Goal: Task Accomplishment & Management: Use online tool/utility

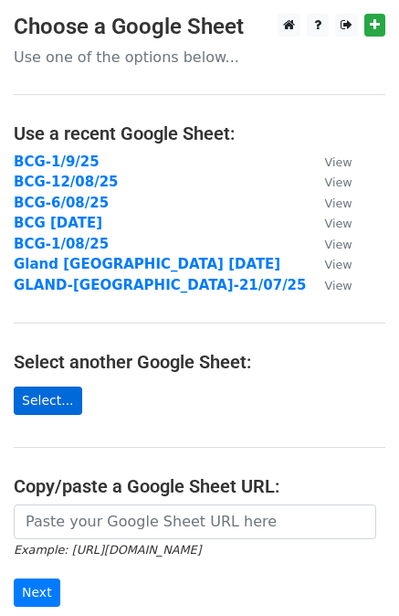
click at [55, 398] on link "Select..." at bounding box center [48, 400] width 68 height 28
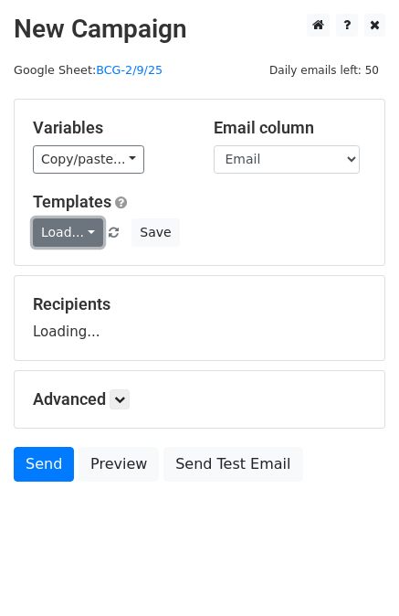
click at [76, 238] on link "Load..." at bounding box center [68, 232] width 70 height 28
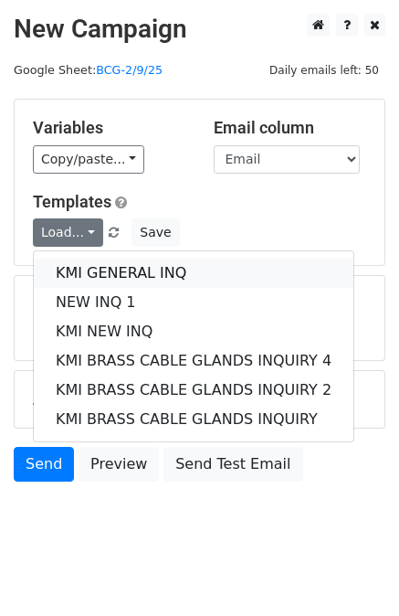
click at [99, 274] on link "KMI GENERAL INQ" at bounding box center [194, 272] width 320 height 29
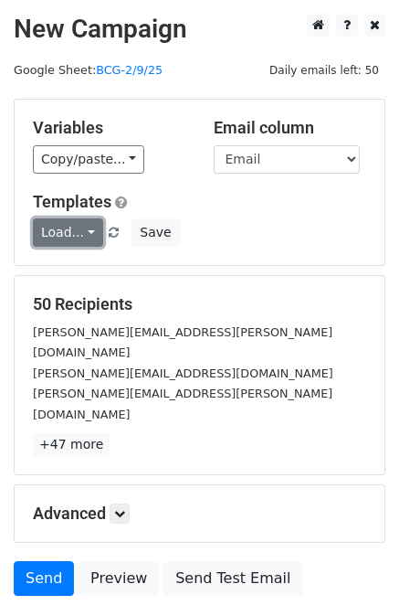
click at [85, 235] on link "Load..." at bounding box center [68, 232] width 70 height 28
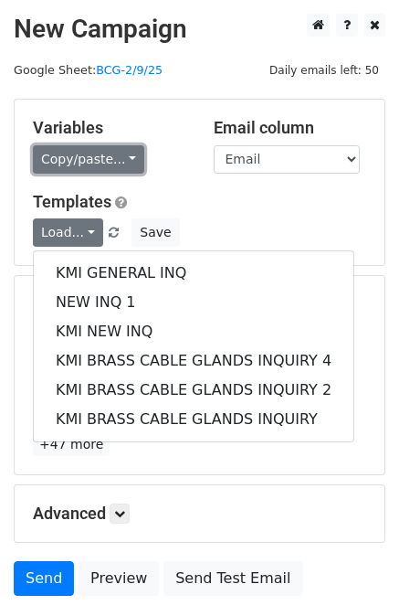
click at [121, 158] on link "Copy/paste..." at bounding box center [88, 159] width 111 height 28
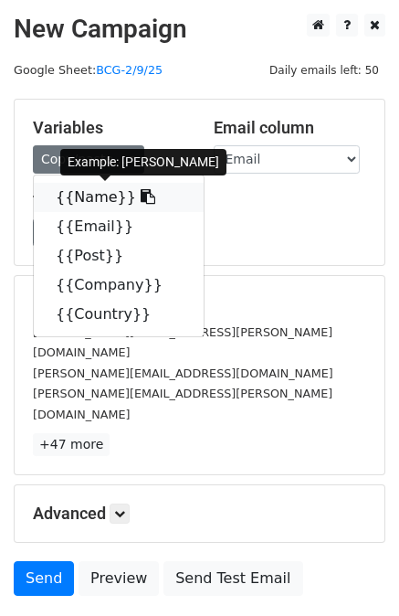
click at [141, 196] on icon at bounding box center [148, 196] width 15 height 15
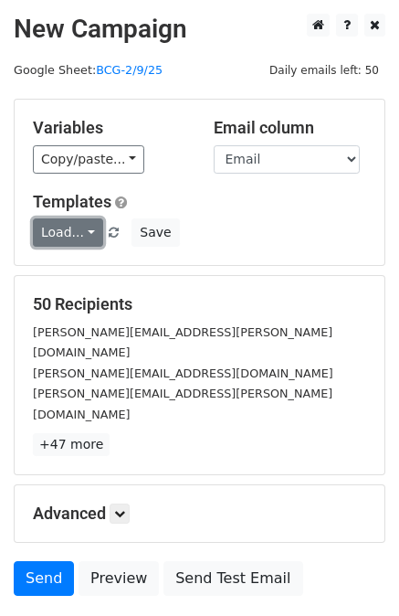
click at [89, 226] on link "Load..." at bounding box center [68, 232] width 70 height 28
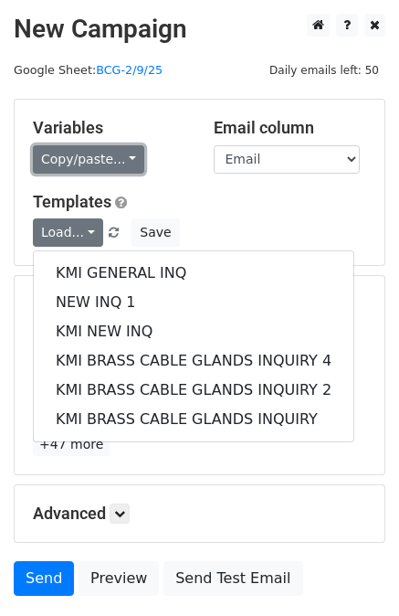
click at [119, 159] on link "Copy/paste..." at bounding box center [88, 159] width 111 height 28
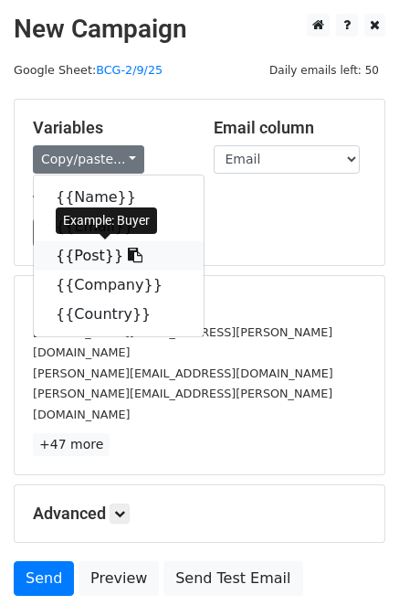
click at [101, 256] on link "{{Post}}" at bounding box center [119, 255] width 170 height 29
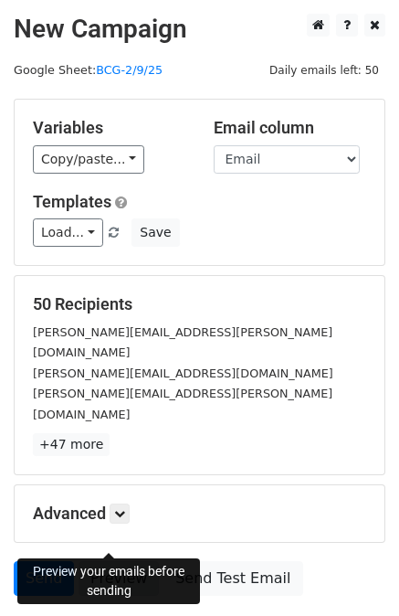
click at [111, 561] on link "Preview" at bounding box center [119, 578] width 80 height 35
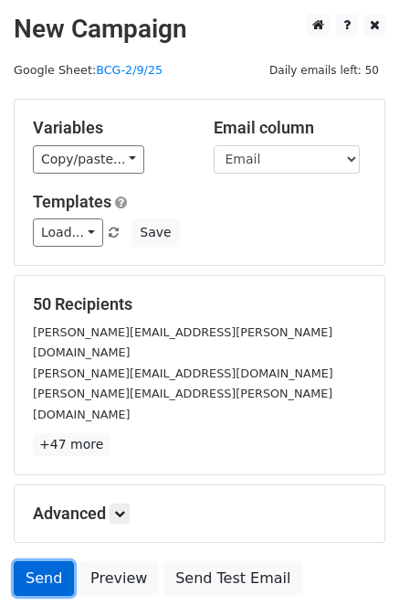
click at [54, 561] on link "Send" at bounding box center [44, 578] width 60 height 35
